Goal: Transaction & Acquisition: Purchase product/service

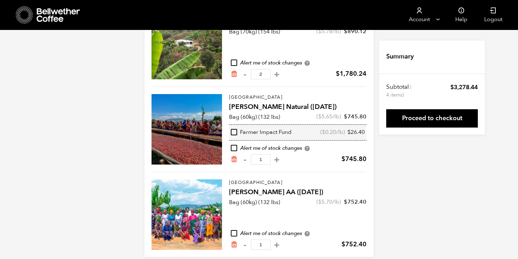
scroll to position [112, 0]
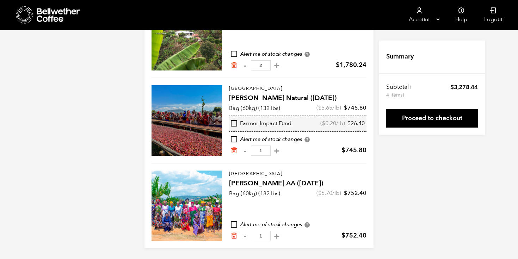
click at [242, 180] on h4 "[PERSON_NAME] AA ([DATE])" at bounding box center [297, 184] width 137 height 10
click at [242, 174] on p "[GEOGRAPHIC_DATA]" at bounding box center [297, 174] width 137 height 7
click at [109, 142] on div "Cart updated. Your Cart 4 Items Update cart 4 Items Colombia Bochica (JUN 25) $…" at bounding box center [259, 88] width 518 height 319
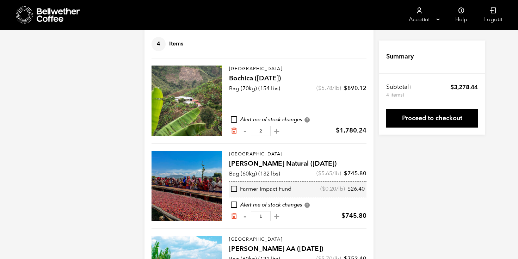
scroll to position [23, 0]
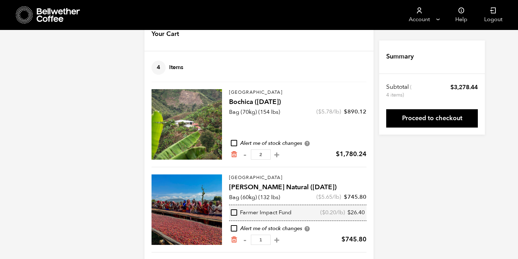
click at [57, 18] on icon at bounding box center [59, 15] width 44 height 14
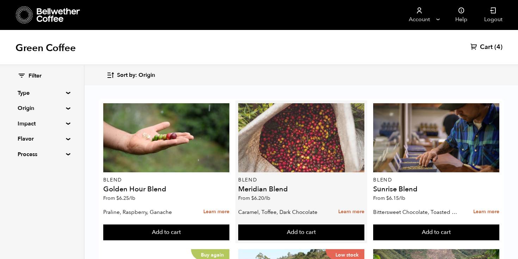
scroll to position [734, 0]
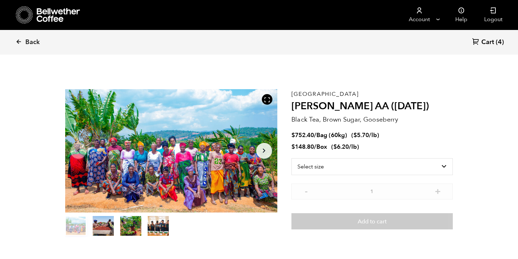
scroll to position [307, 375]
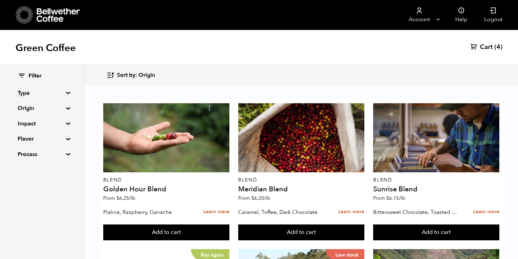
scroll to position [434, 0]
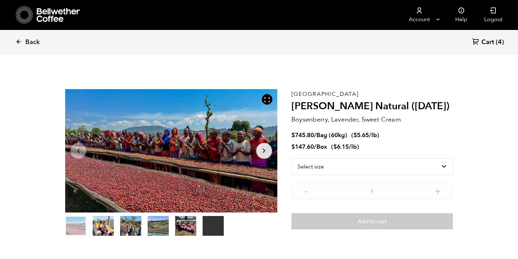
scroll to position [307, 375]
click at [412, 165] on select "Select size Bag (60kg) (132 lbs) Box (24 lbs)" at bounding box center [371, 166] width 161 height 17
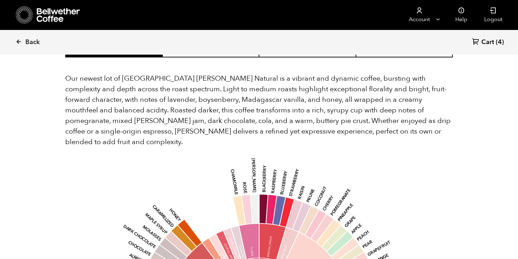
scroll to position [555, 0]
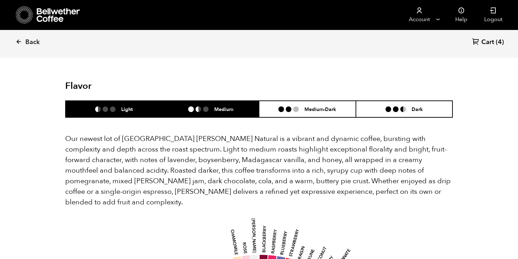
click at [234, 101] on li "Medium" at bounding box center [210, 109] width 97 height 17
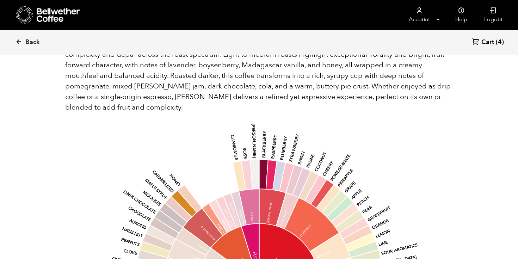
scroll to position [652, 0]
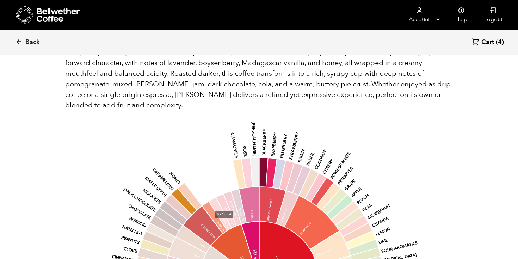
click at [215, 201] on icon at bounding box center [214, 217] width 25 height 32
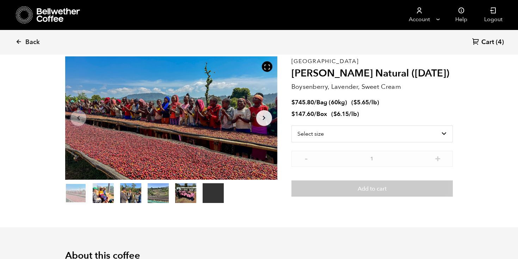
scroll to position [0, 0]
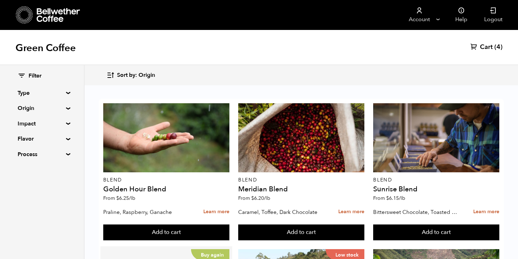
scroll to position [455, 0]
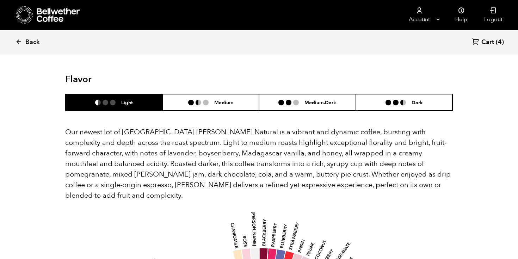
scroll to position [564, 0]
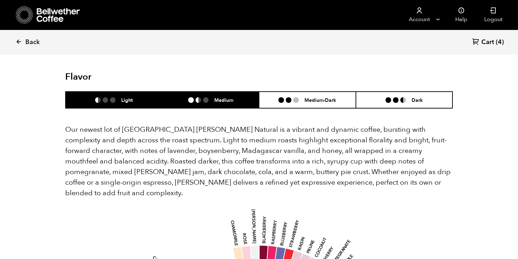
click at [175, 94] on li "Medium" at bounding box center [210, 100] width 97 height 17
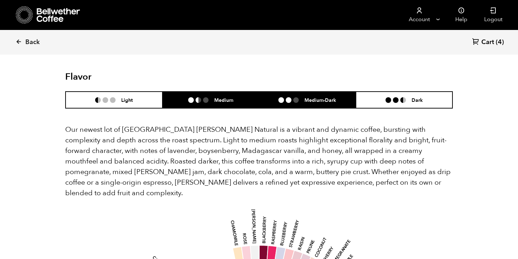
click at [329, 94] on li "Medium-Dark" at bounding box center [307, 100] width 97 height 17
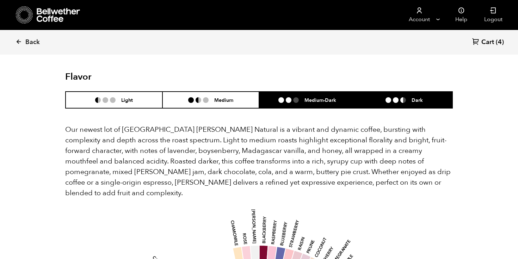
click at [408, 97] on ul at bounding box center [398, 100] width 26 height 6
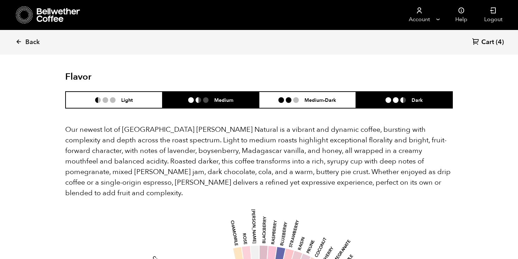
click at [253, 95] on li "Medium" at bounding box center [210, 100] width 97 height 17
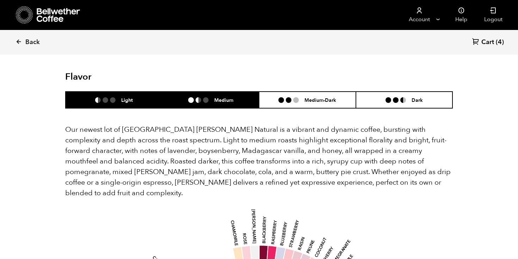
click at [116, 97] on ul at bounding box center [108, 100] width 26 height 6
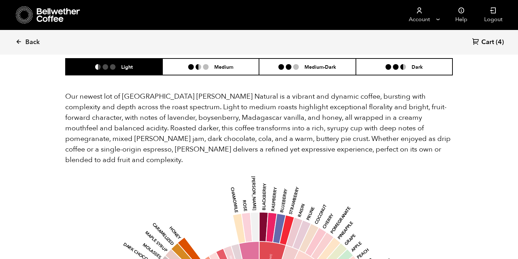
scroll to position [528, 0]
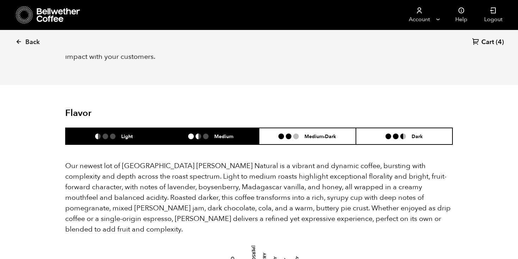
click at [205, 134] on li at bounding box center [206, 137] width 6 height 6
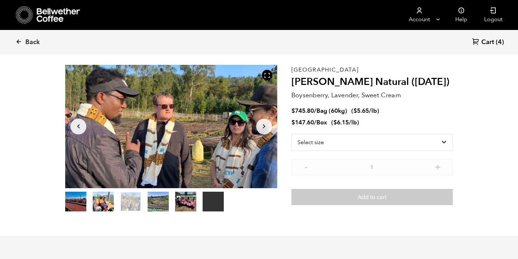
scroll to position [34, 0]
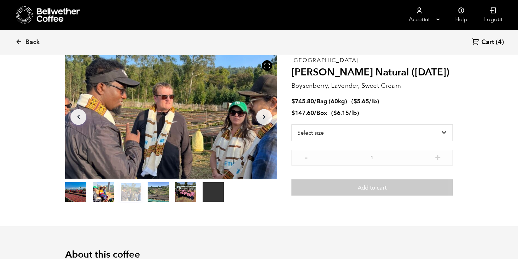
click at [270, 118] on button "Arrow Right" at bounding box center [264, 117] width 16 height 16
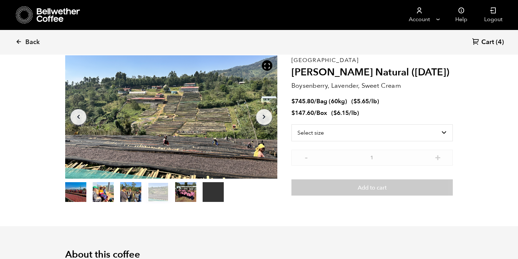
click at [270, 118] on button "Arrow Right" at bounding box center [264, 117] width 16 height 16
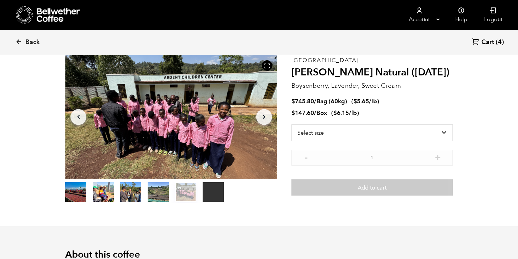
click at [270, 118] on button "Arrow Right" at bounding box center [264, 117] width 16 height 16
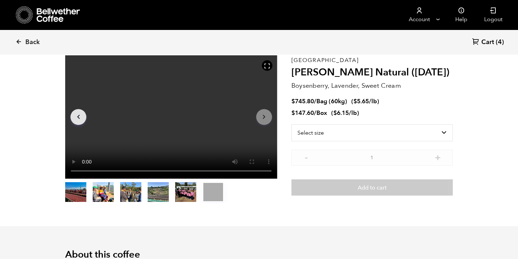
click at [270, 118] on button "Arrow Right" at bounding box center [264, 117] width 16 height 16
click at [81, 117] on icon "Arrow Left" at bounding box center [78, 117] width 8 height 8
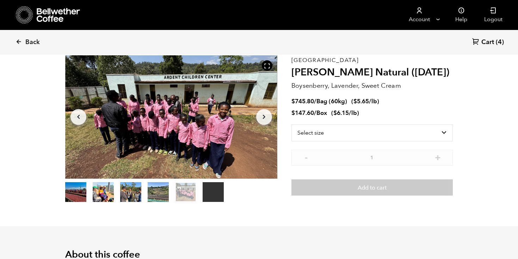
click at [81, 117] on icon "Arrow Left" at bounding box center [78, 117] width 8 height 8
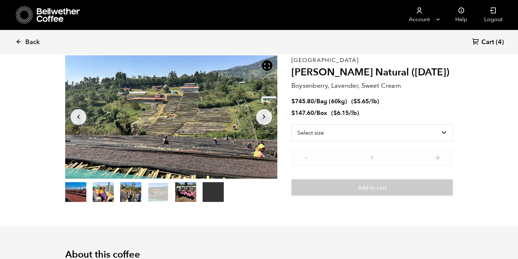
click at [81, 117] on icon "Arrow Left" at bounding box center [78, 117] width 8 height 8
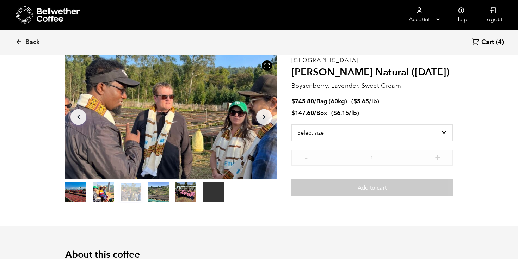
click at [81, 117] on icon "Arrow Left" at bounding box center [78, 117] width 8 height 8
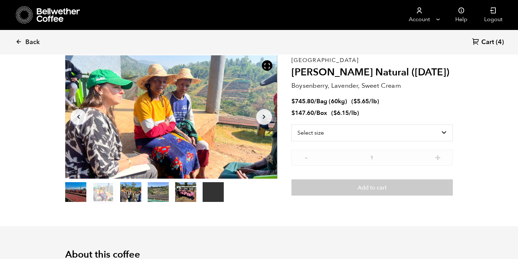
click at [81, 117] on icon "Arrow Left" at bounding box center [78, 117] width 8 height 8
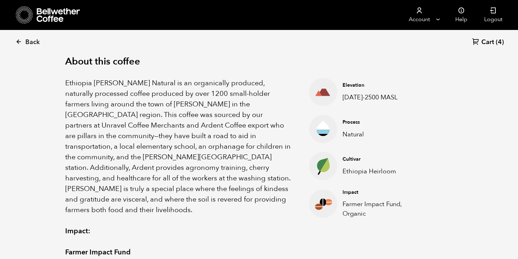
scroll to position [234, 0]
